Goal: Transaction & Acquisition: Purchase product/service

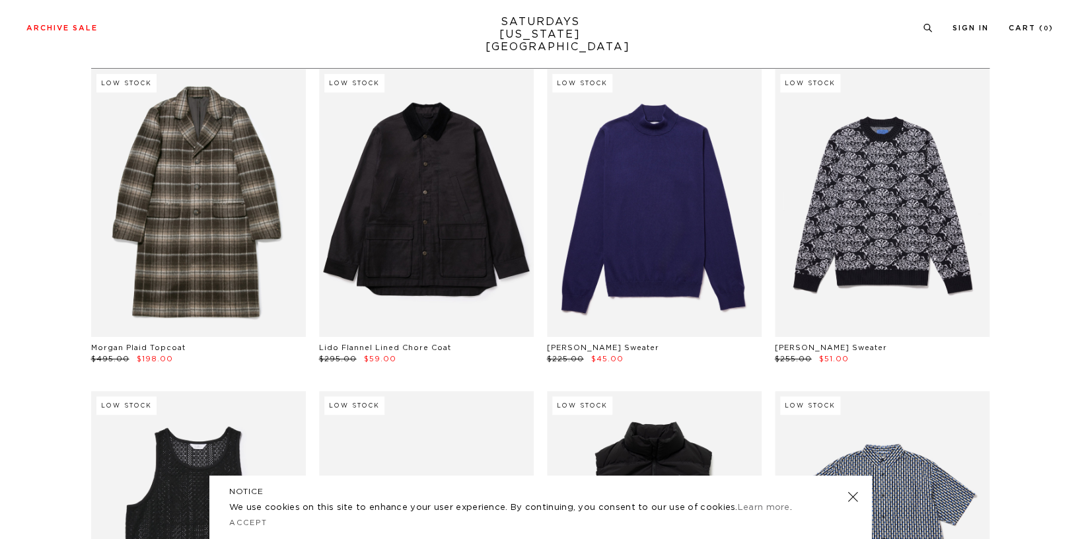
scroll to position [68, 0]
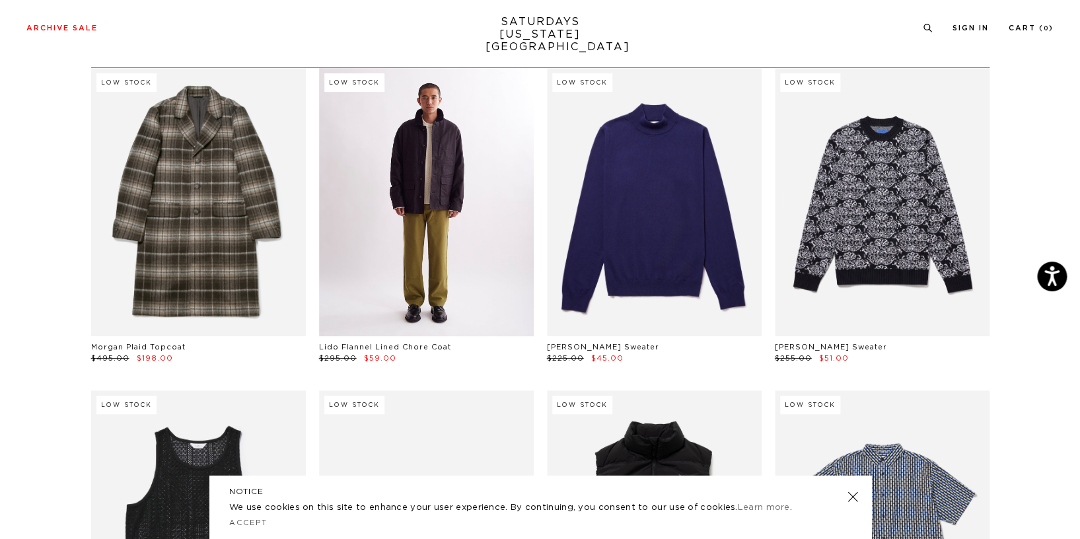
click at [436, 221] on link at bounding box center [426, 202] width 215 height 268
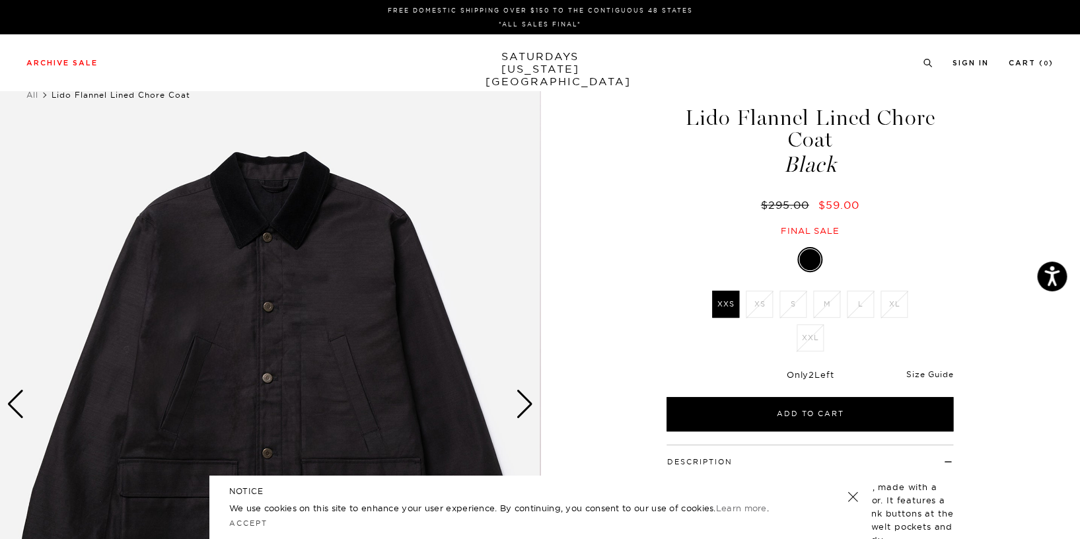
click at [928, 372] on link "Size Guide" at bounding box center [930, 374] width 47 height 10
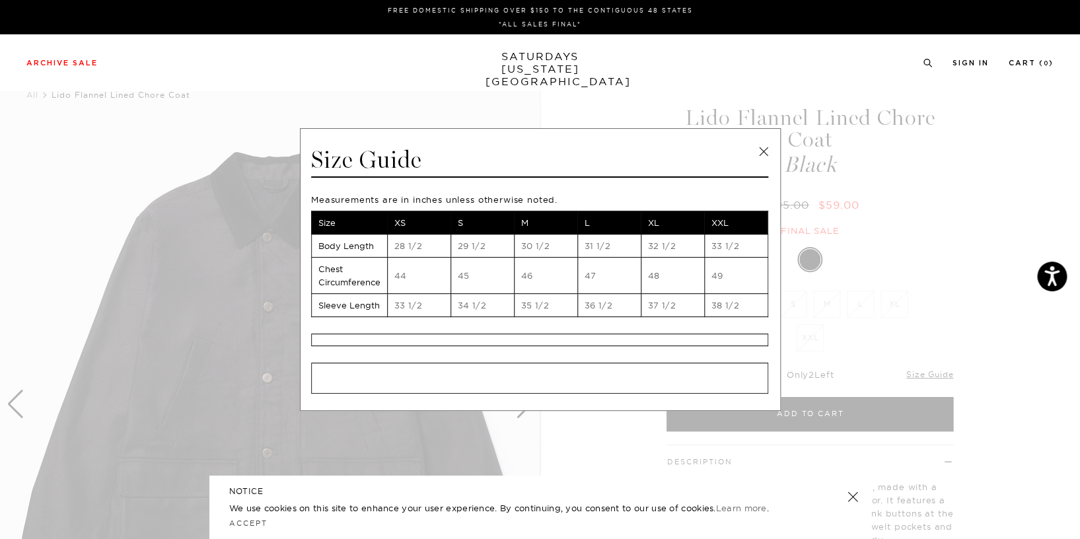
click at [764, 153] on link at bounding box center [764, 152] width 20 height 20
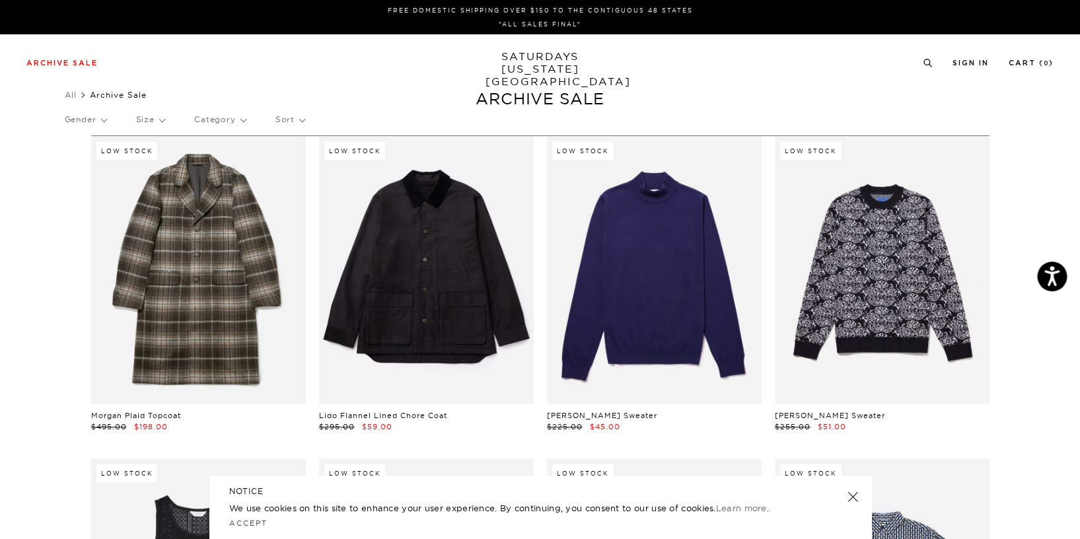
click at [236, 119] on p "Category" at bounding box center [220, 119] width 52 height 30
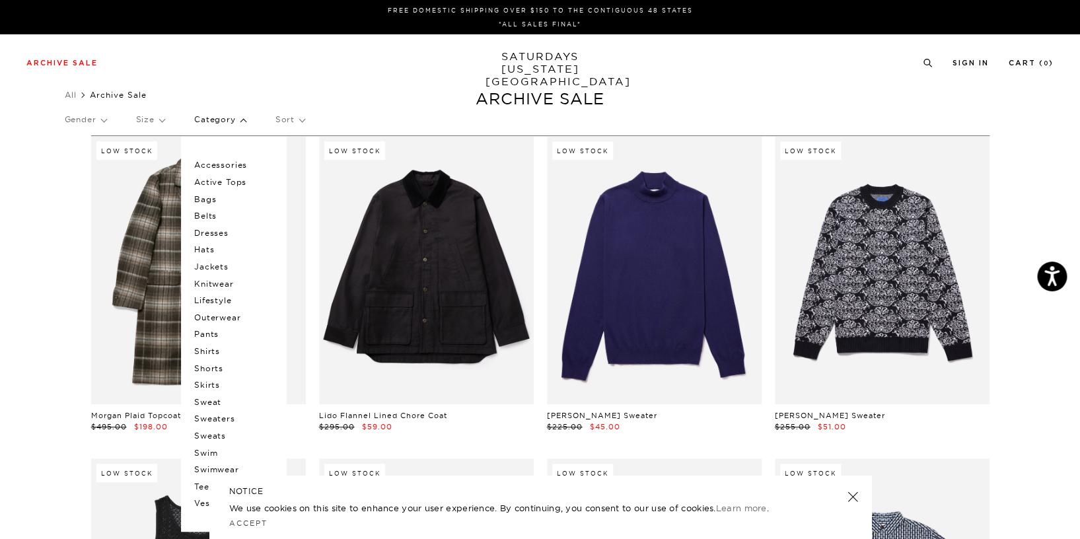
click at [206, 354] on p "Shirts" at bounding box center [233, 351] width 79 height 17
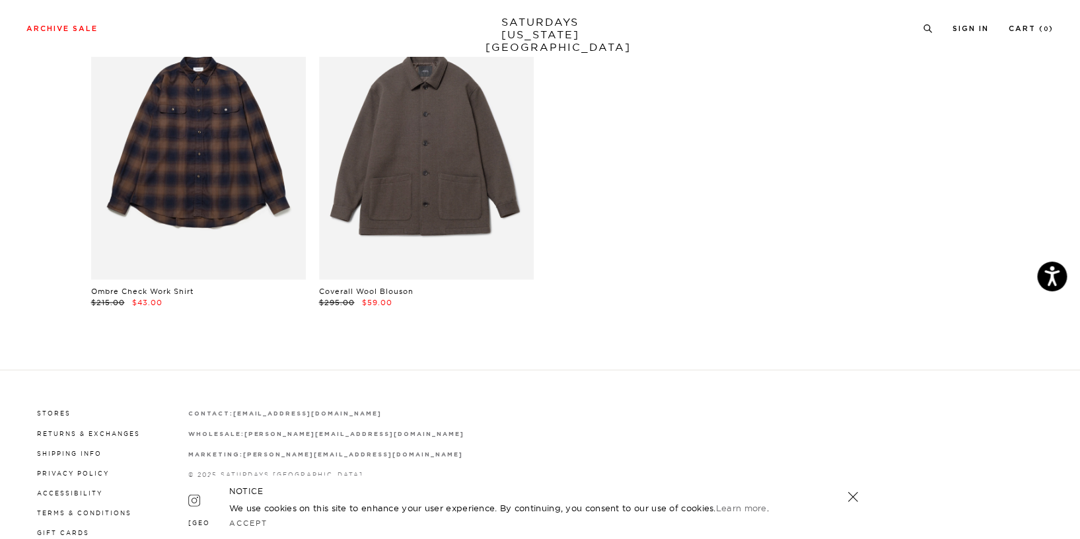
scroll to position [5378, 0]
